Goal: Task Accomplishment & Management: Manage account settings

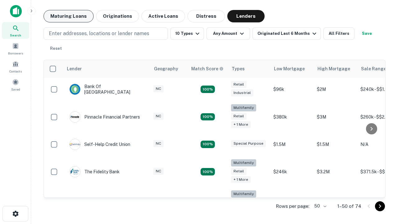
click at [68, 16] on button "Maturing Loans" at bounding box center [69, 16] width 50 height 12
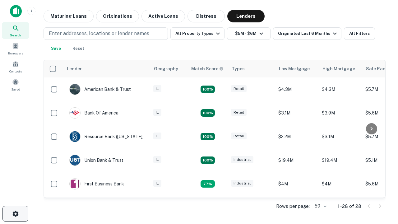
click at [15, 214] on icon "button" at bounding box center [15, 213] width 7 height 7
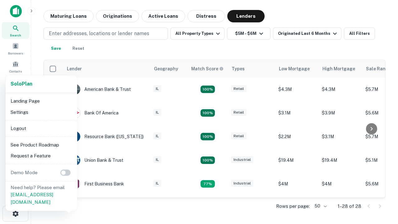
click at [41, 128] on li "Logout" at bounding box center [41, 128] width 67 height 11
